Goal: Task Accomplishment & Management: Complete application form

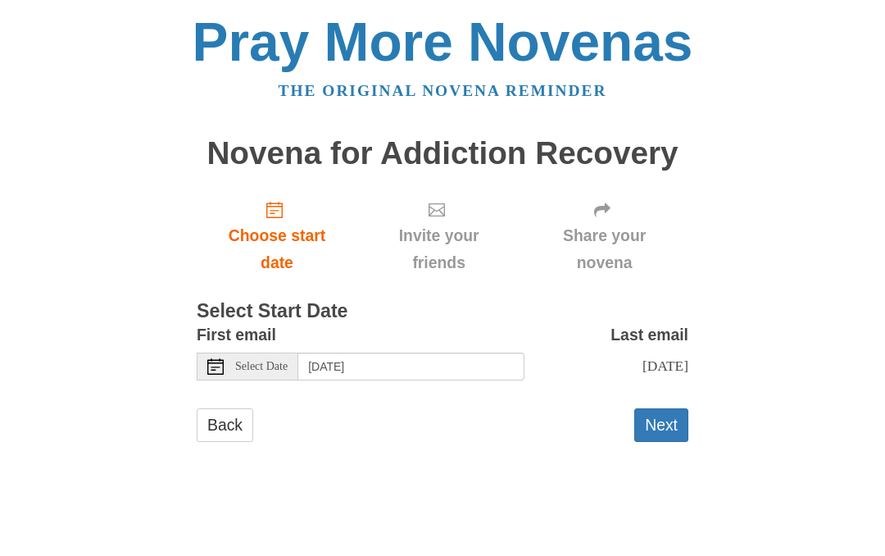
click at [661, 415] on button "Next" at bounding box center [661, 425] width 54 height 34
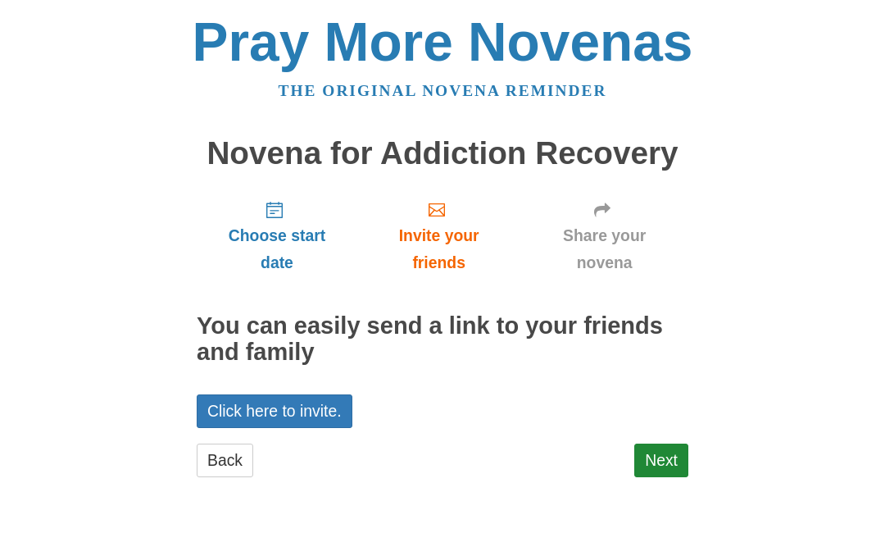
click at [661, 443] on link "Next" at bounding box center [661, 460] width 54 height 34
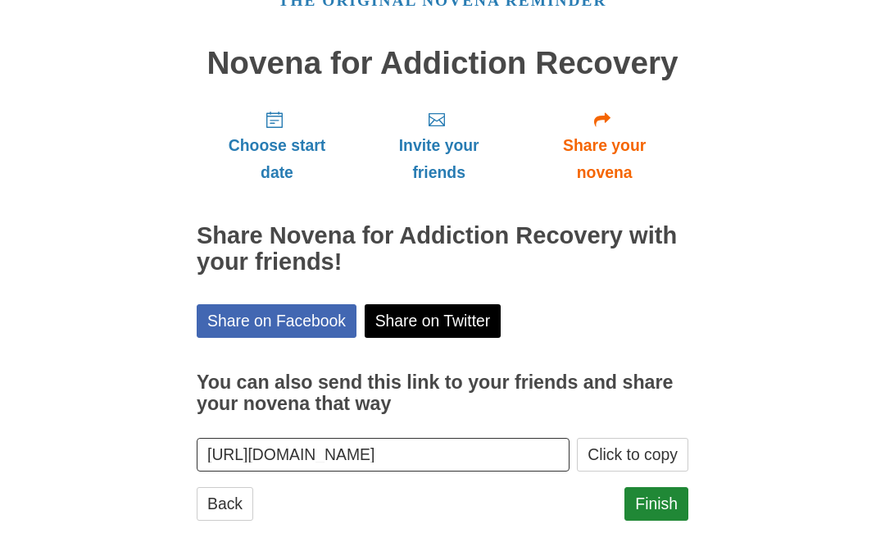
scroll to position [95, 0]
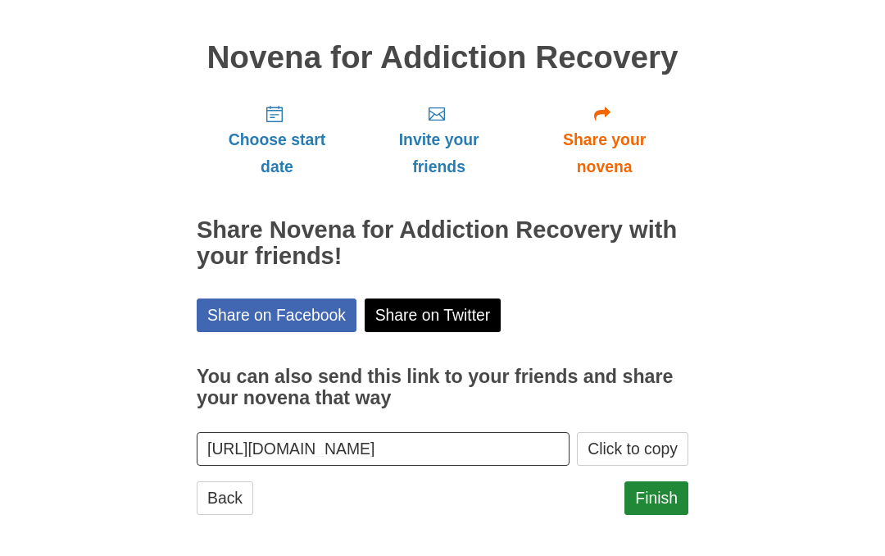
click at [658, 484] on link "Finish" at bounding box center [656, 499] width 64 height 34
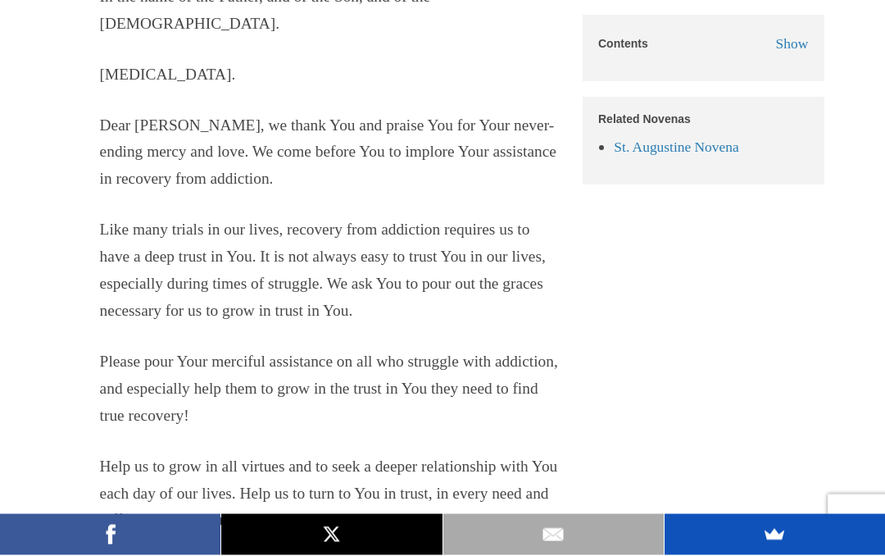
scroll to position [9414, 0]
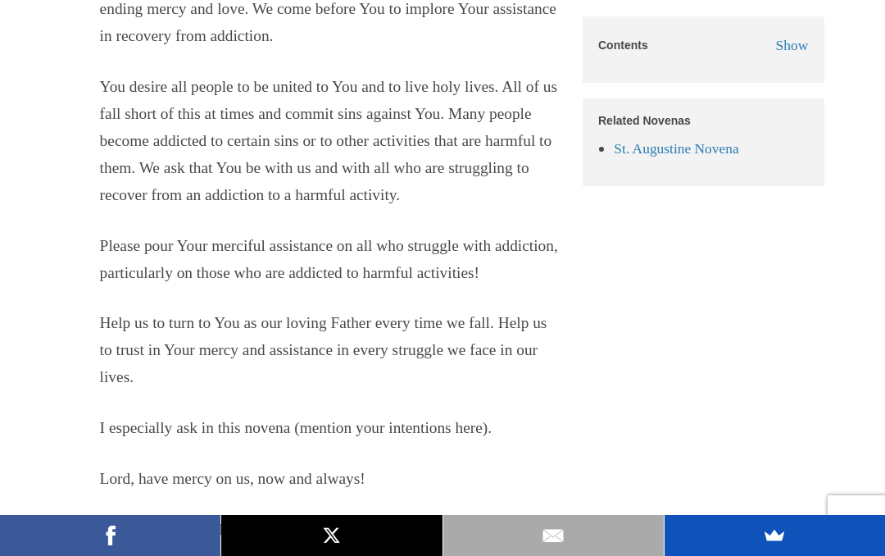
scroll to position [4043, 0]
